Goal: Navigation & Orientation: Find specific page/section

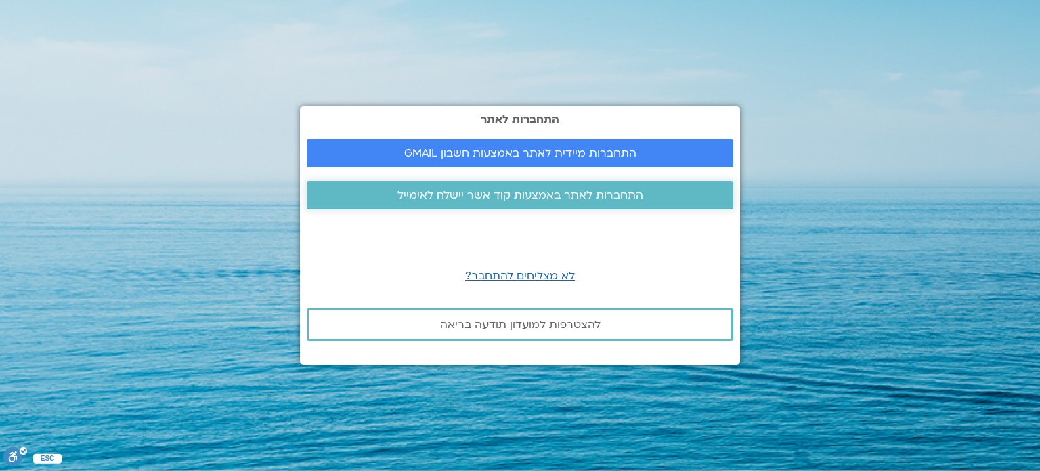
click at [530, 192] on span "התחברות לאתר באמצעות קוד אשר יישלח לאימייל" at bounding box center [521, 195] width 246 height 12
click at [511, 155] on span "התחברות מיידית לאתר באמצעות חשבון GMAIL" at bounding box center [520, 153] width 232 height 12
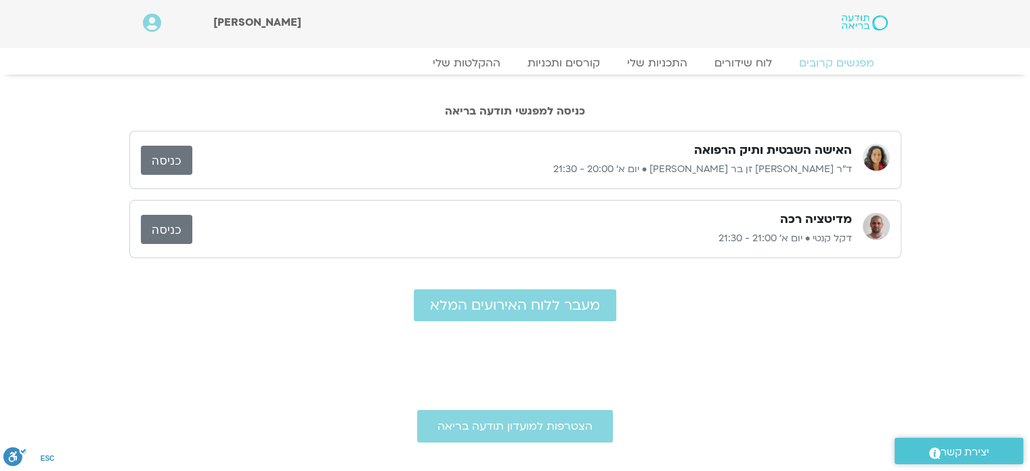
click at [179, 159] on link "כניסה" at bounding box center [166, 160] width 51 height 29
